Goal: Task Accomplishment & Management: Use online tool/utility

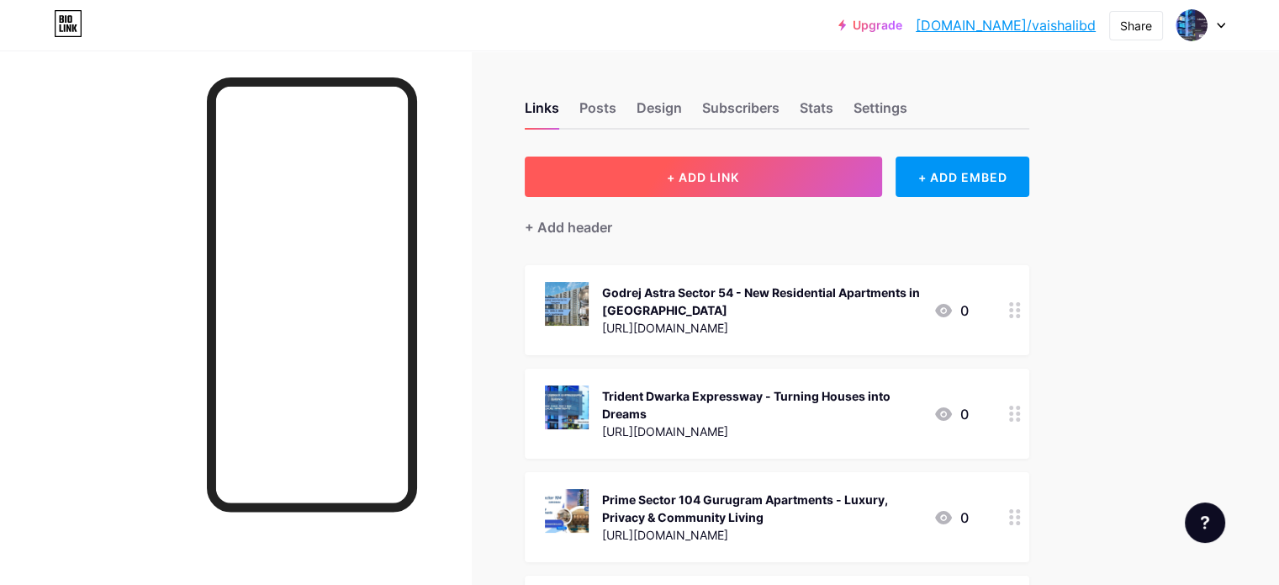
click at [739, 175] on span "+ ADD LINK" at bounding box center [703, 177] width 72 height 14
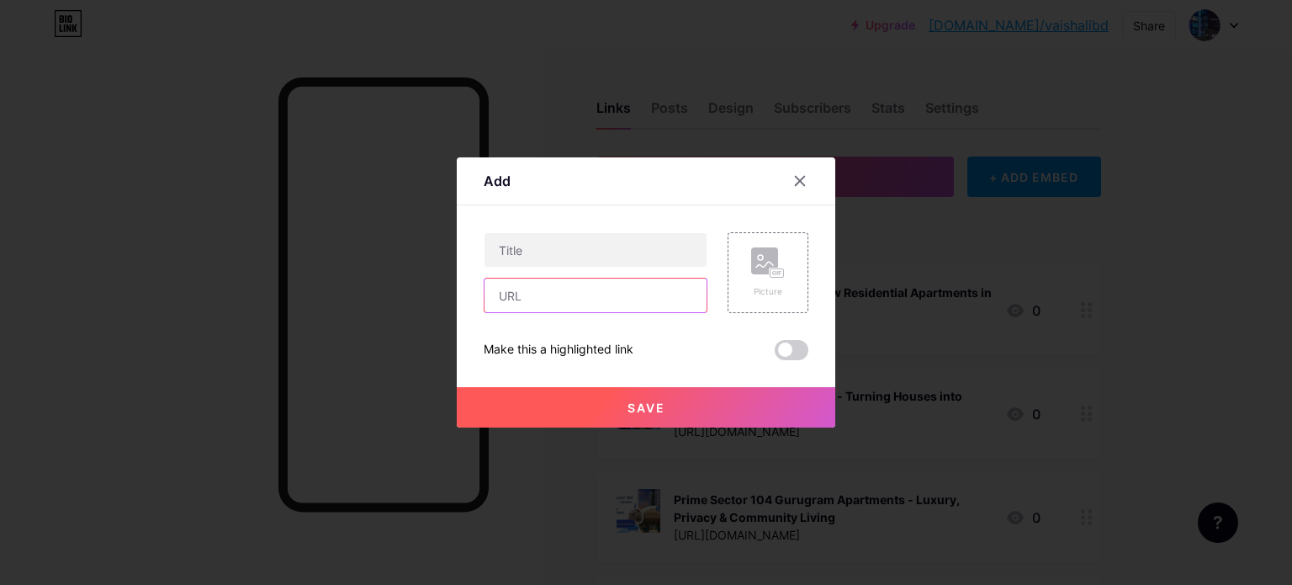
click at [592, 289] on input "text" at bounding box center [595, 295] width 222 height 34
paste input "[URL][DOMAIN_NAME]"
type input "[URL][DOMAIN_NAME]"
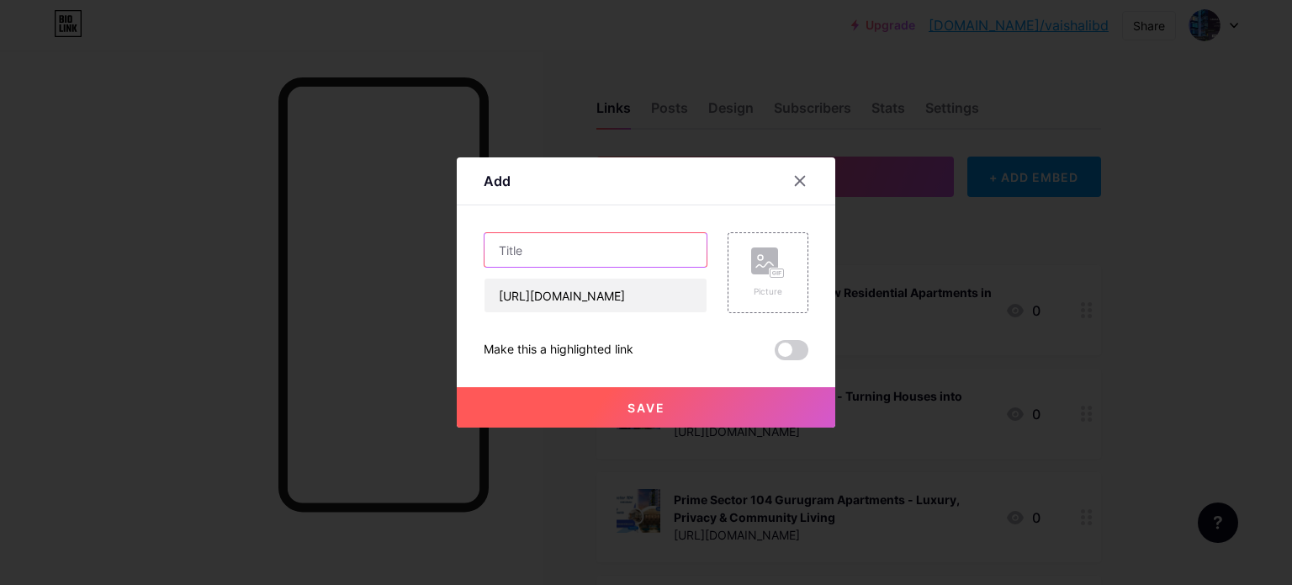
click at [571, 260] on input "text" at bounding box center [595, 250] width 222 height 34
click at [590, 253] on input "text" at bounding box center [595, 250] width 222 height 34
paste input "M3M Jacob & Co Residences [GEOGRAPHIC_DATA] - 3 And 4 BHK Apartments In Sector …"
type input "M3M Jacob & Co Residences [GEOGRAPHIC_DATA] - 3 And 4 BHK Apartments In Sector …"
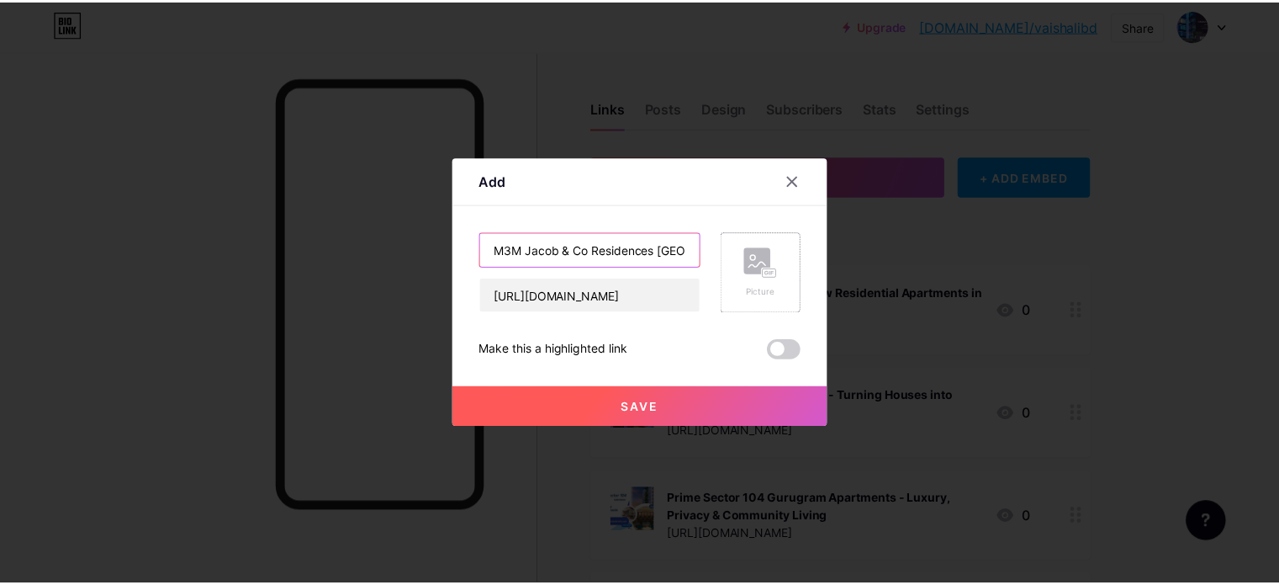
scroll to position [0, 225]
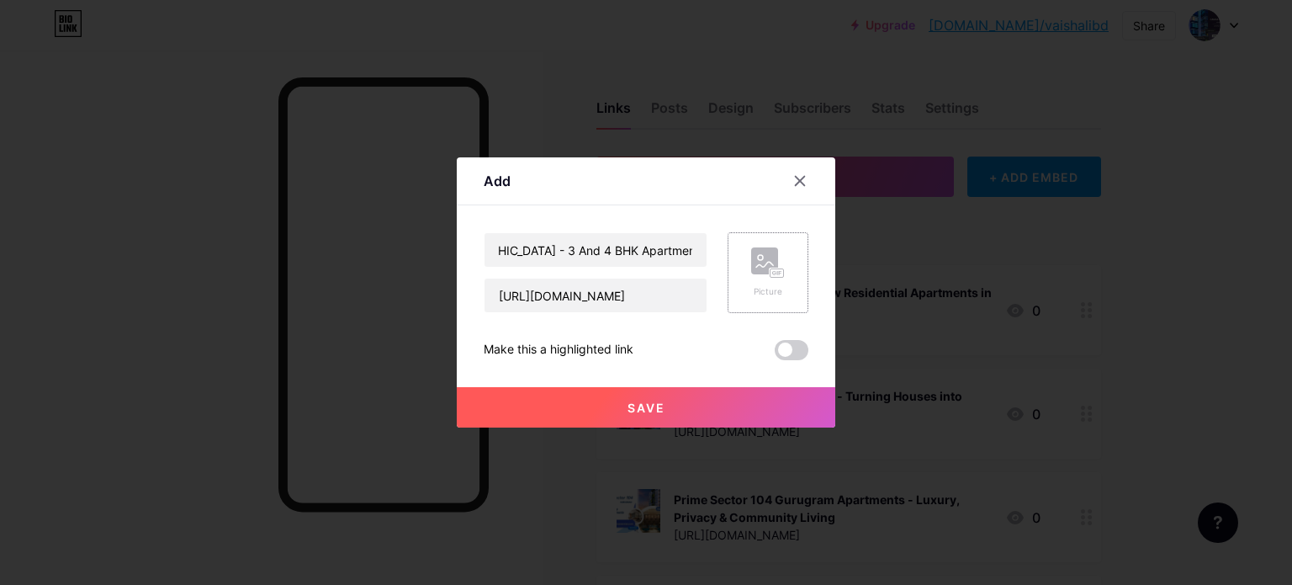
click at [767, 276] on icon at bounding box center [768, 262] width 34 height 31
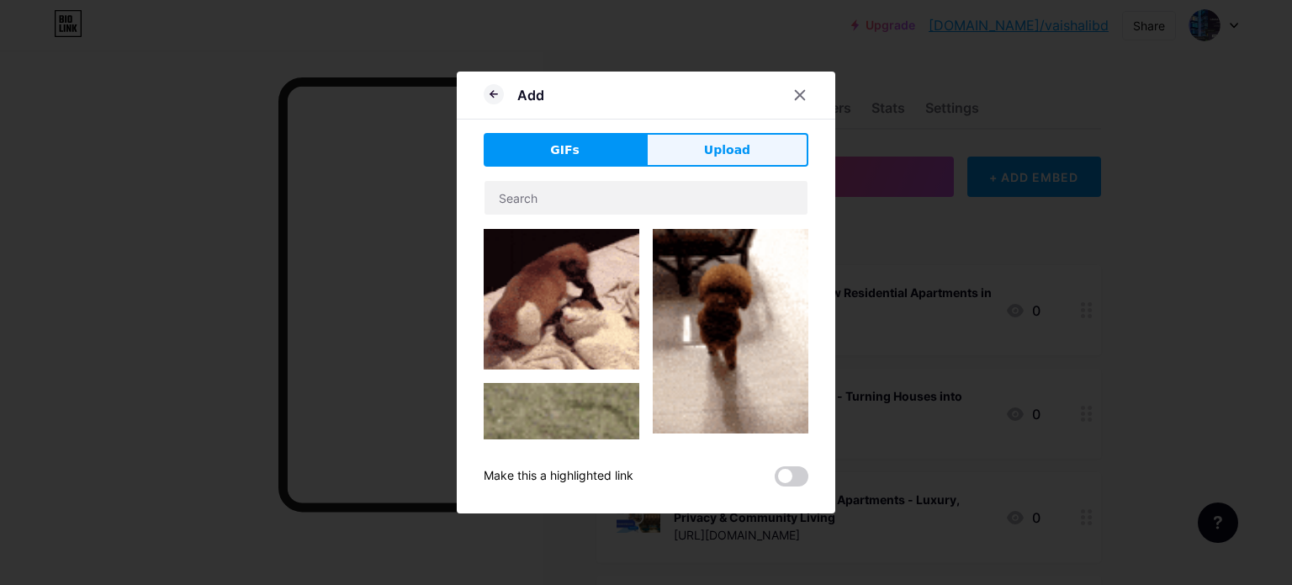
click at [733, 146] on span "Upload" at bounding box center [727, 150] width 46 height 18
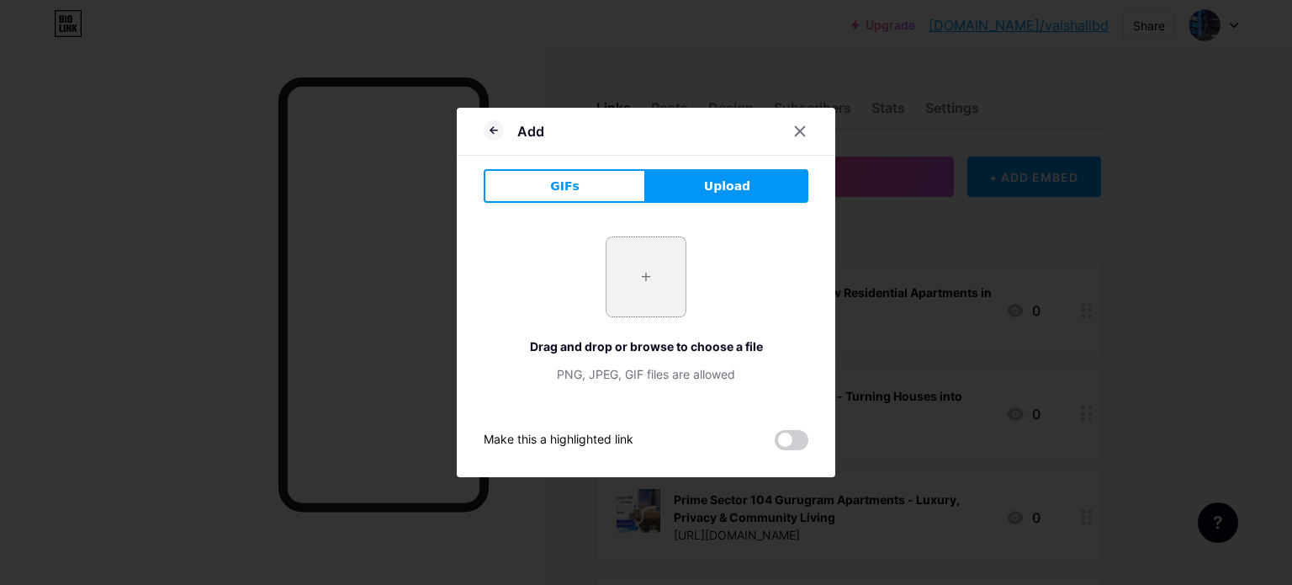
click at [643, 276] on input "file" at bounding box center [645, 276] width 79 height 79
type input "C:\fakepath\1.jpg"
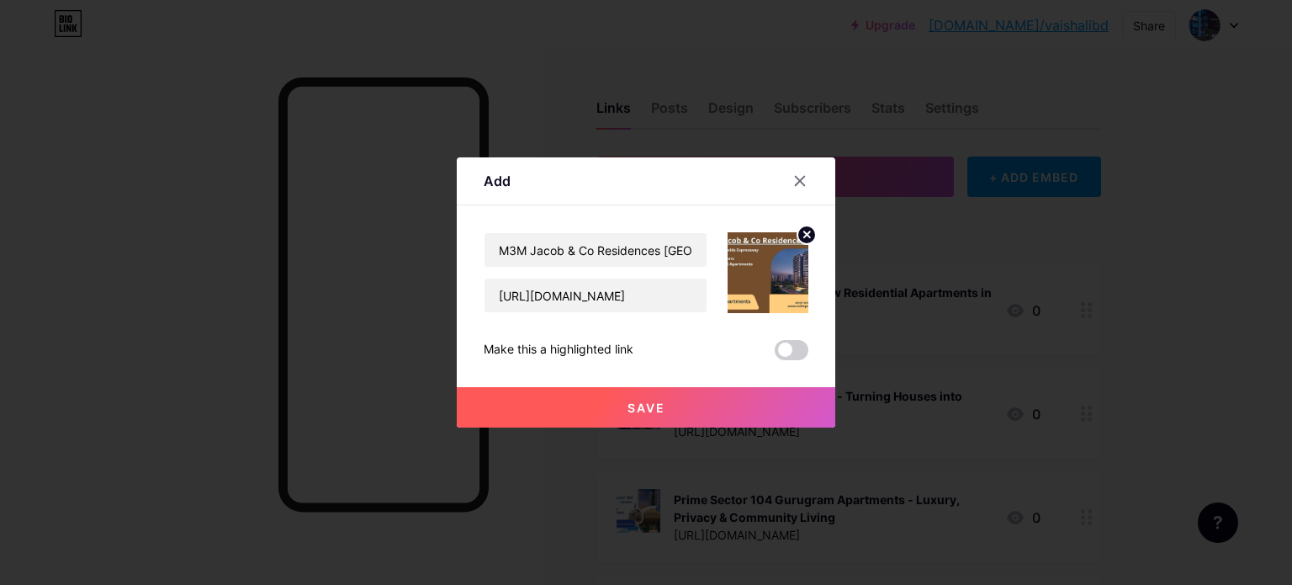
click at [651, 405] on span "Save" at bounding box center [646, 407] width 38 height 14
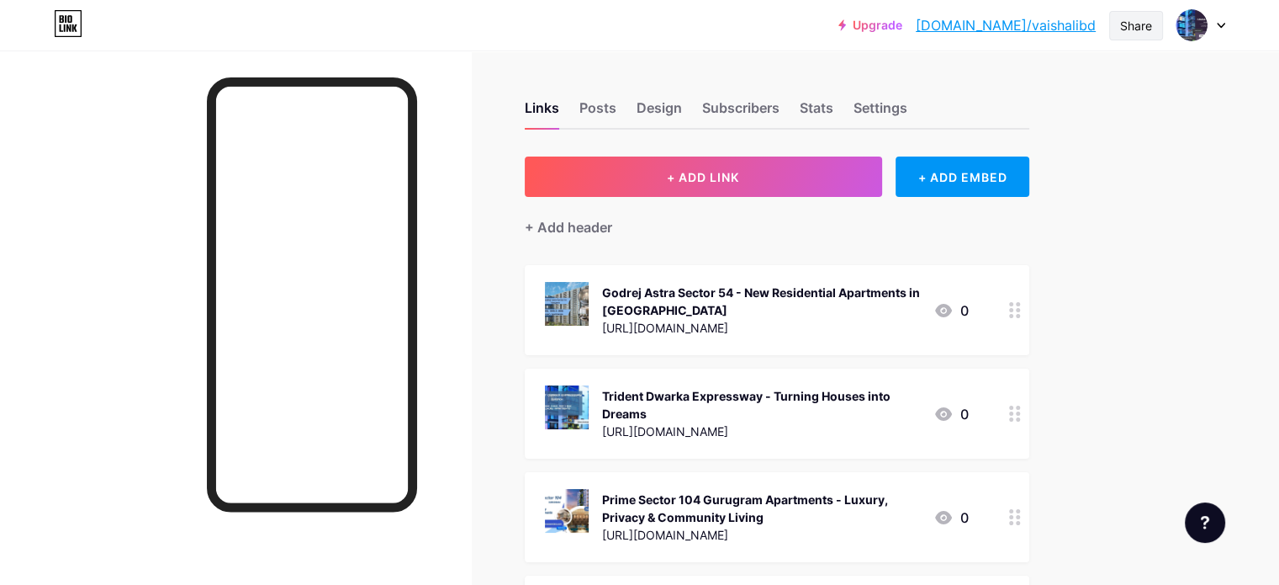
click at [1145, 18] on div "Share" at bounding box center [1136, 26] width 32 height 18
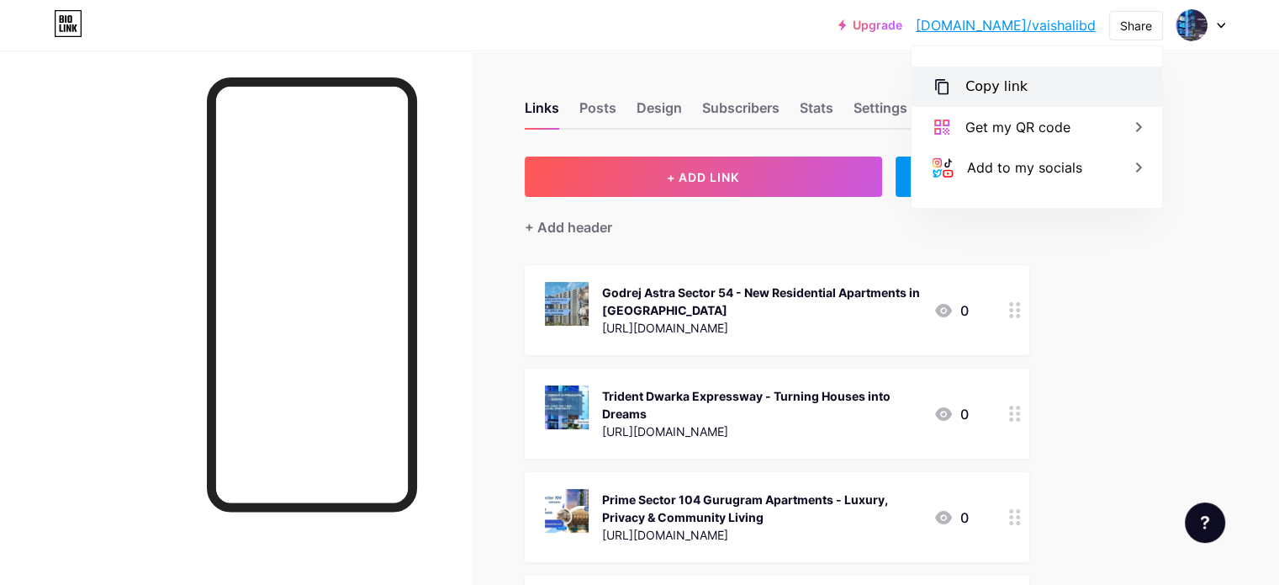
click at [969, 97] on div "Copy link" at bounding box center [1037, 86] width 251 height 40
